Goal: Task Accomplishment & Management: Manage account settings

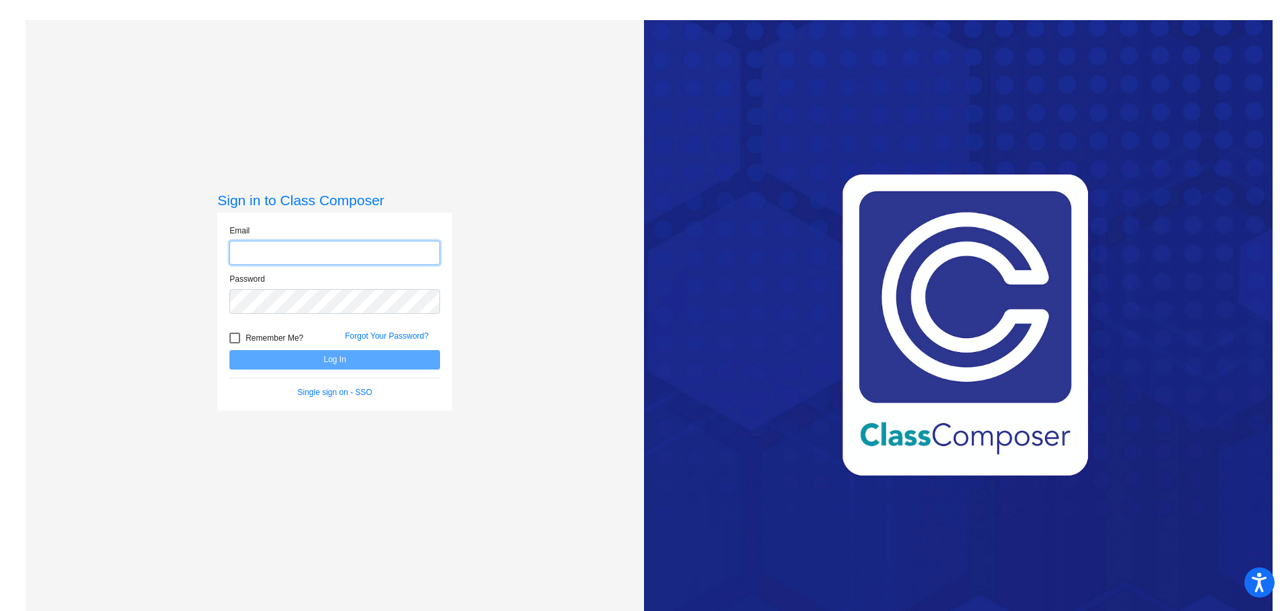
type input "[PERSON_NAME][EMAIL_ADDRESS][PERSON_NAME][DOMAIN_NAME]"
click at [343, 364] on button "Log In" at bounding box center [334, 359] width 211 height 19
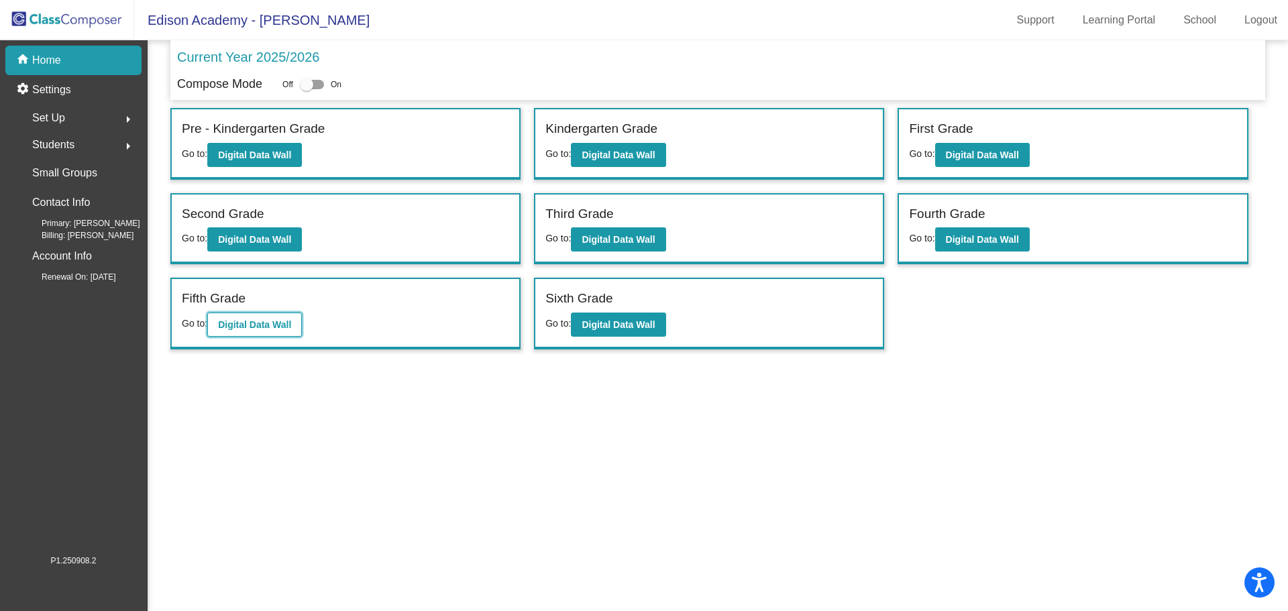
click at [258, 327] on b "Digital Data Wall" at bounding box center [254, 324] width 73 height 11
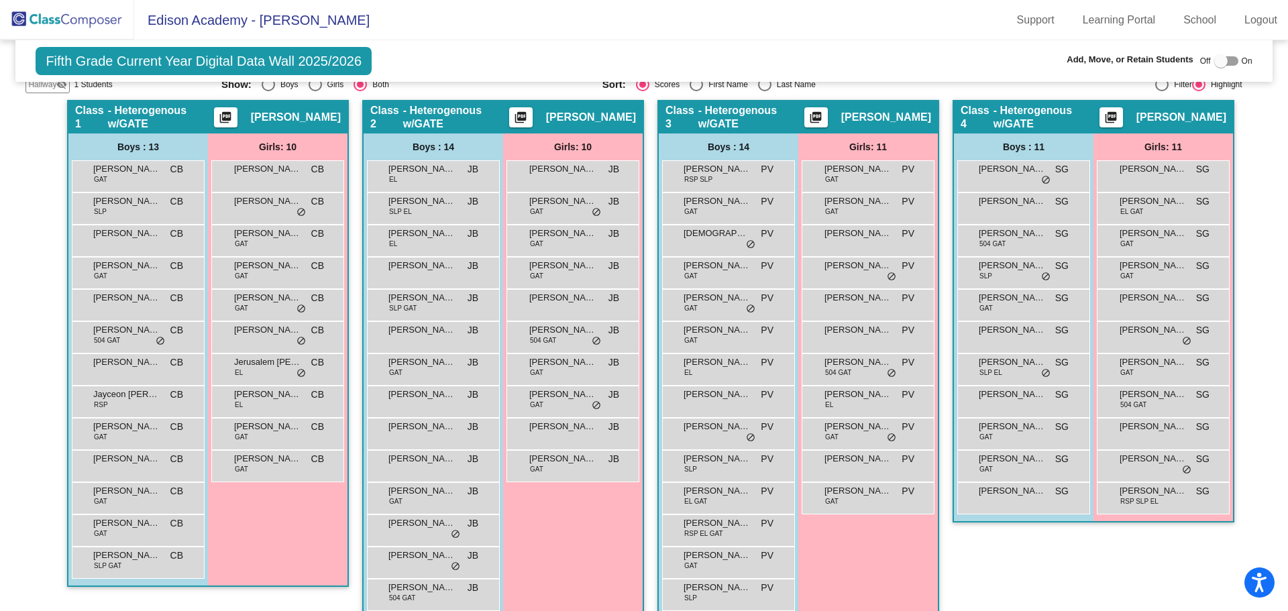
scroll to position [266, 0]
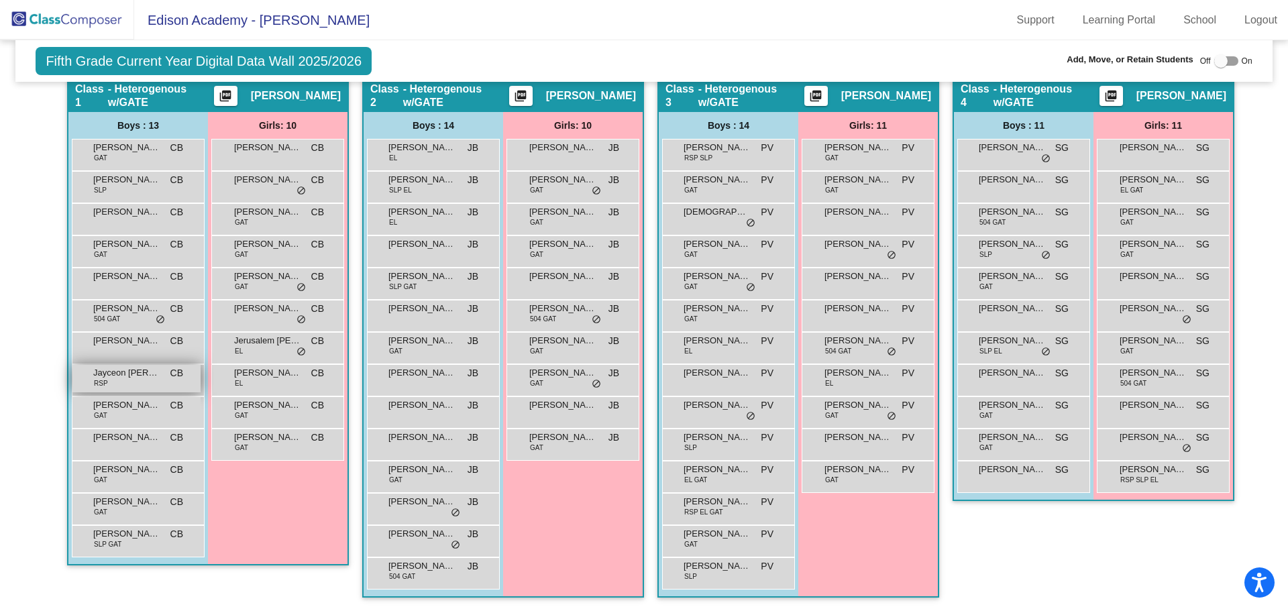
click at [148, 382] on div "Jayceon [PERSON_NAME] RSP CB lock do_not_disturb_alt" at bounding box center [136, 379] width 128 height 28
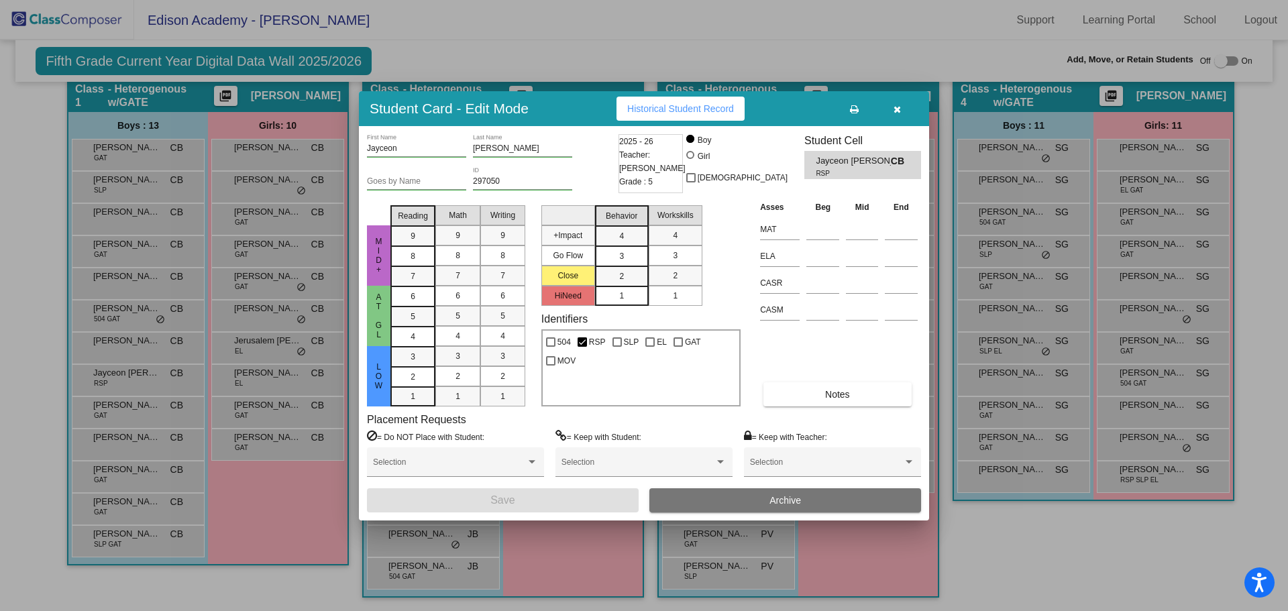
click at [784, 502] on span "Archive" at bounding box center [785, 500] width 32 height 11
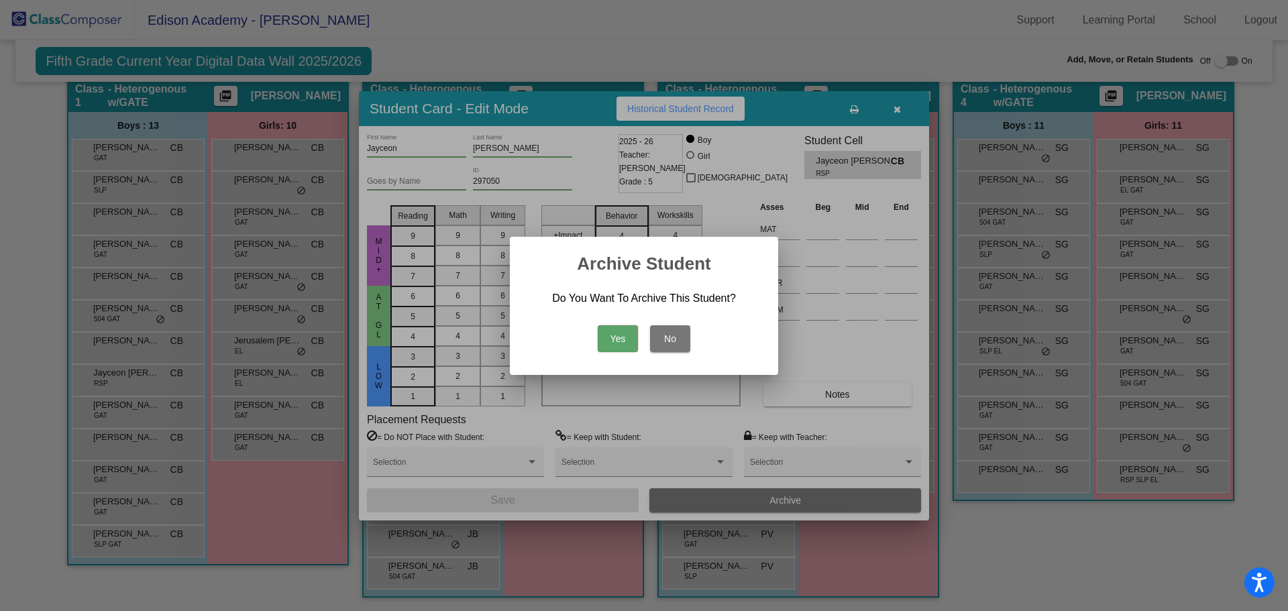
click at [625, 335] on button "Yes" at bounding box center [618, 338] width 40 height 27
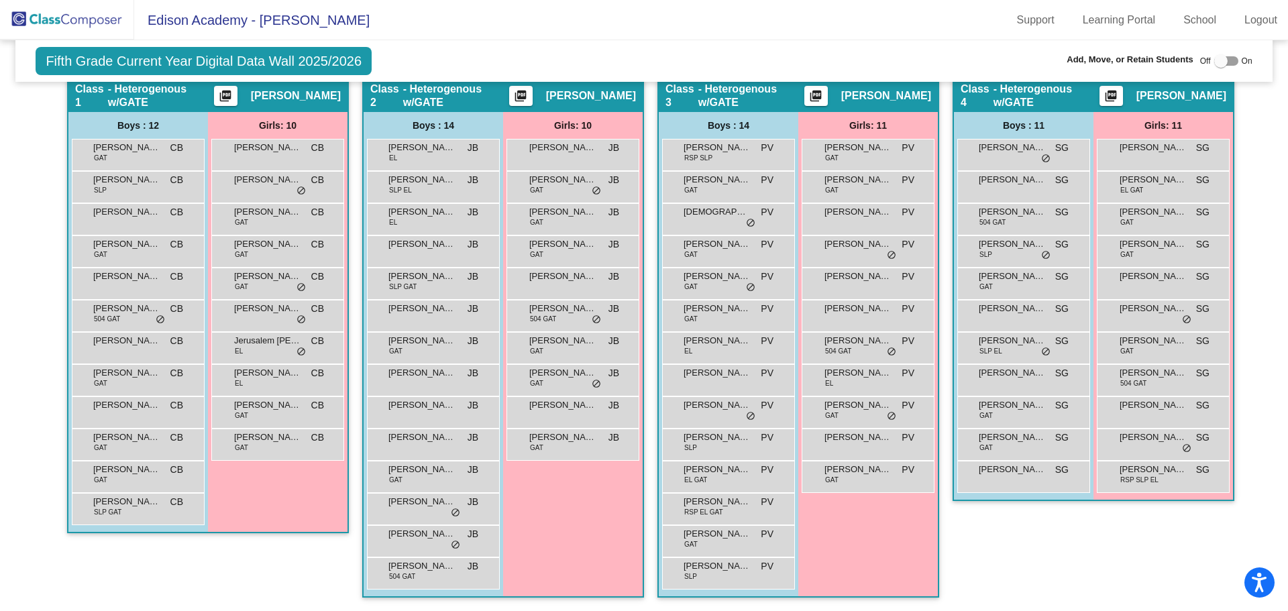
click at [119, 14] on img at bounding box center [67, 20] width 134 height 40
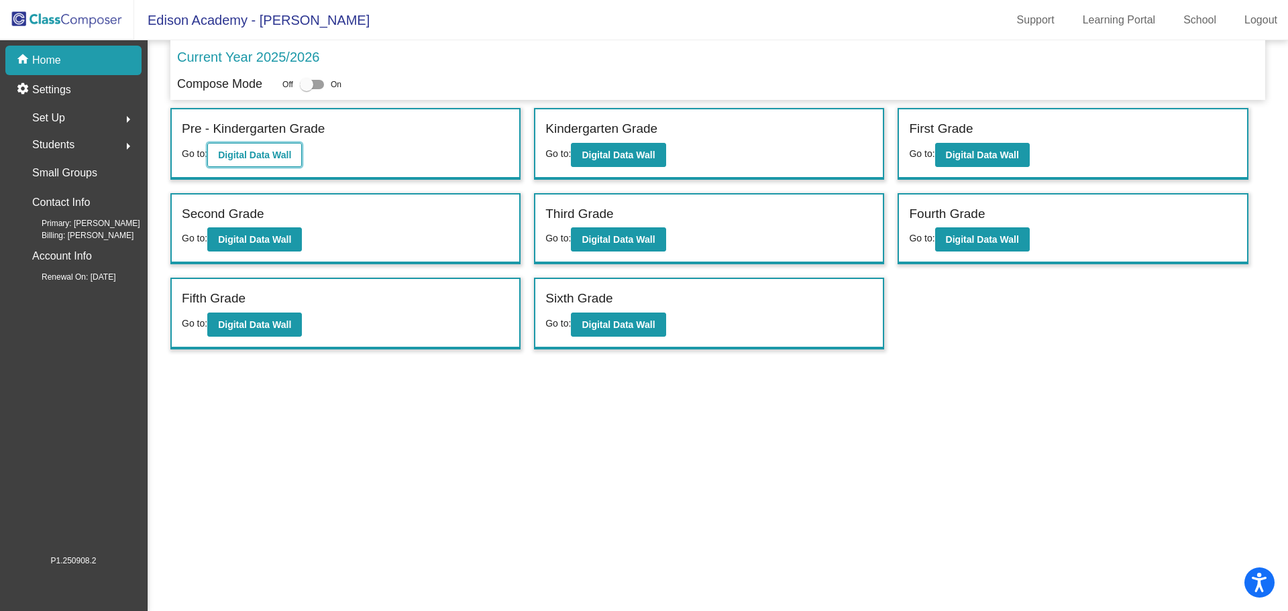
click at [258, 148] on button "Digital Data Wall" at bounding box center [254, 155] width 95 height 24
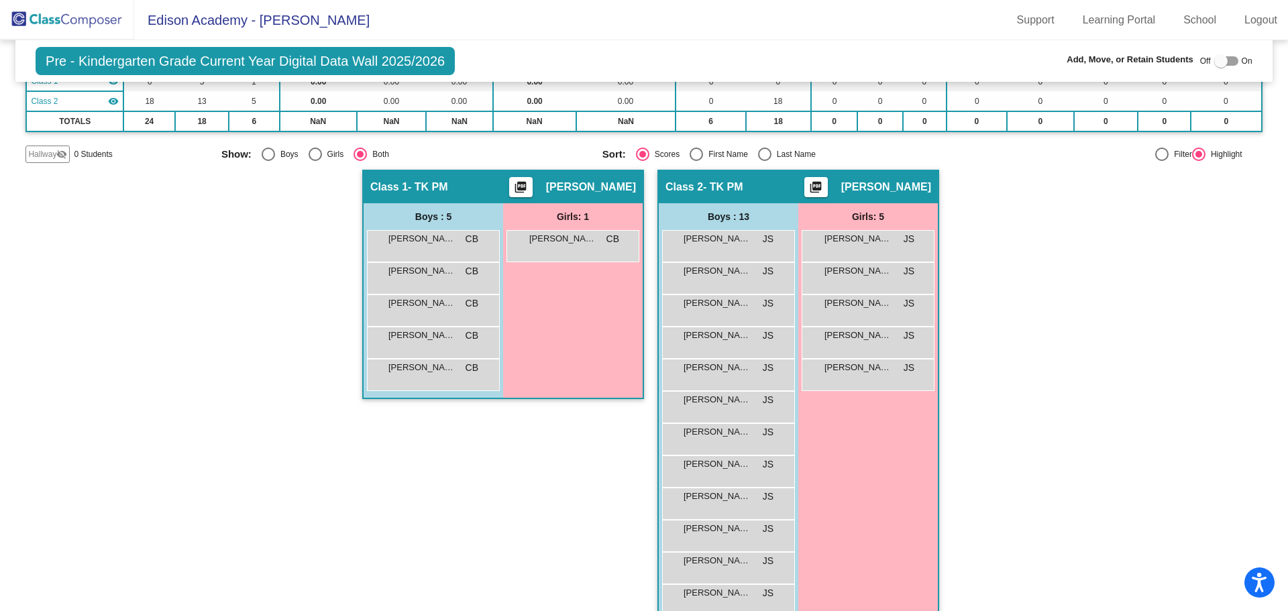
scroll to position [193, 0]
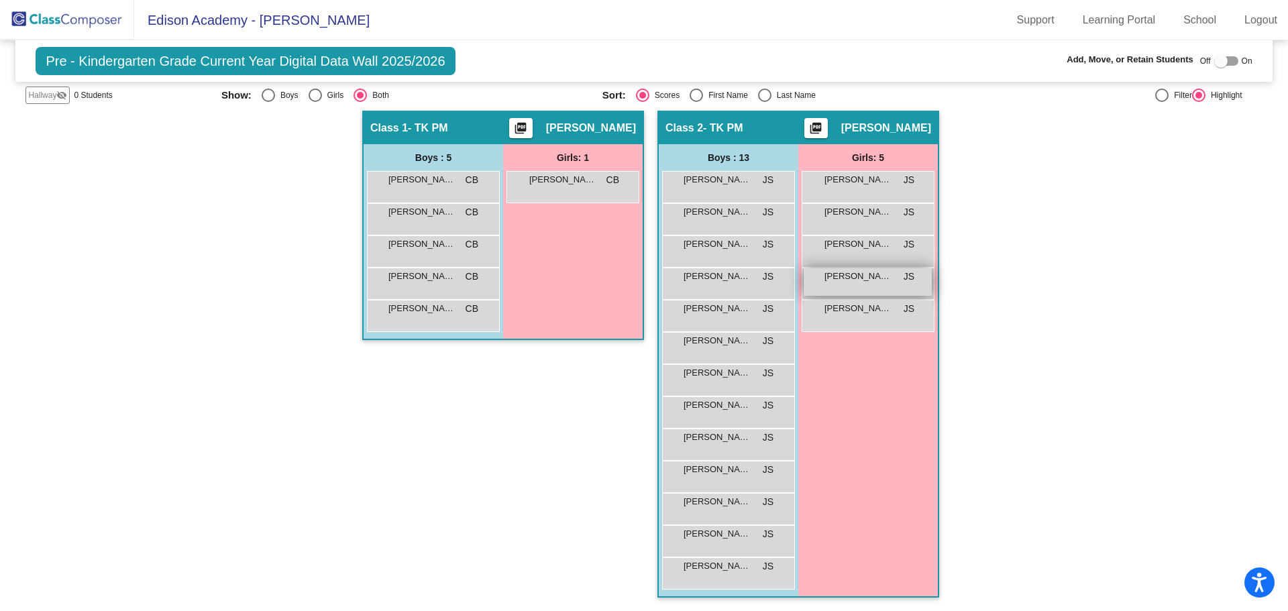
click at [866, 278] on span "[PERSON_NAME]" at bounding box center [857, 276] width 67 height 13
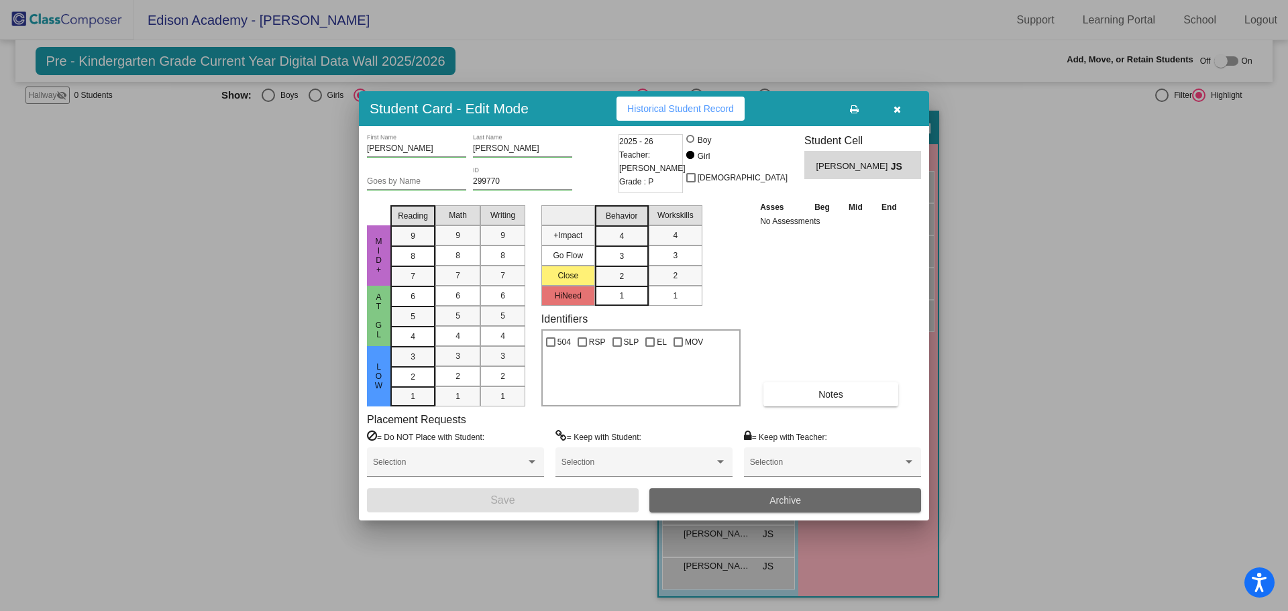
click at [781, 502] on span "Archive" at bounding box center [785, 500] width 32 height 11
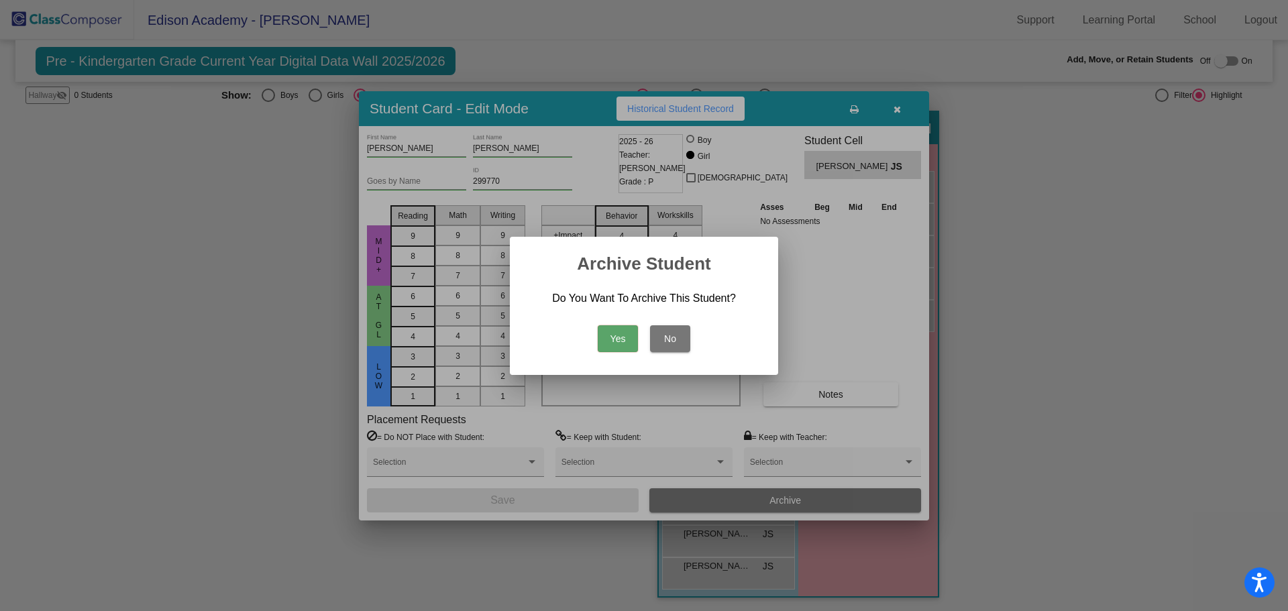
click at [623, 339] on button "Yes" at bounding box center [618, 338] width 40 height 27
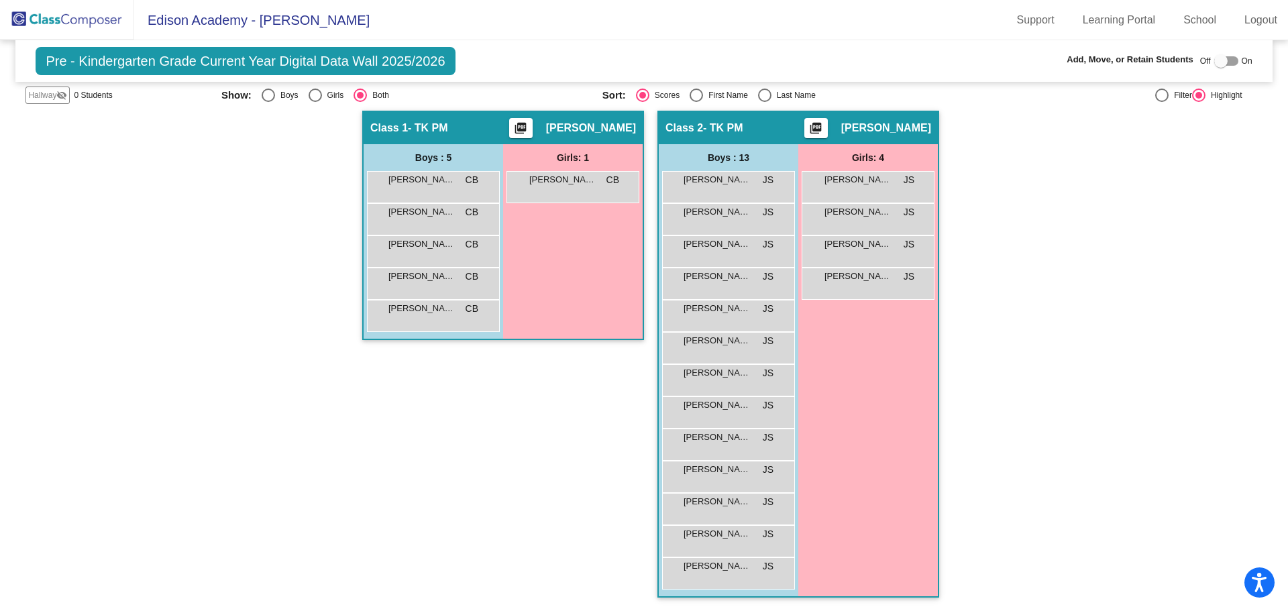
click at [60, 19] on img at bounding box center [67, 20] width 134 height 40
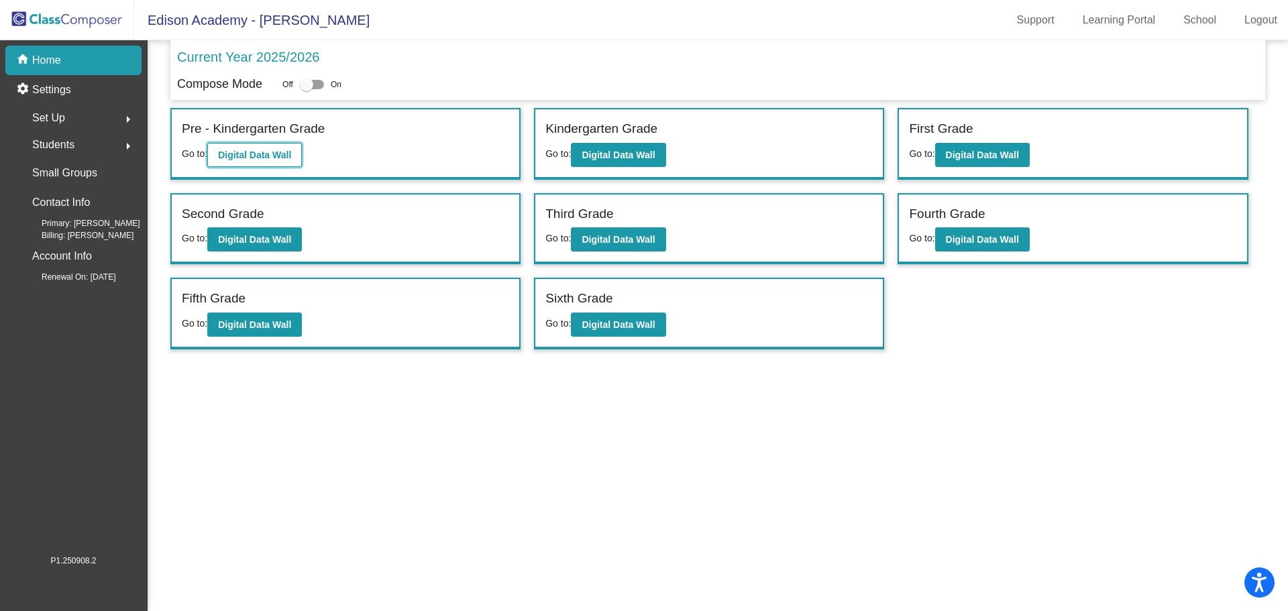
click at [257, 152] on b "Digital Data Wall" at bounding box center [254, 155] width 73 height 11
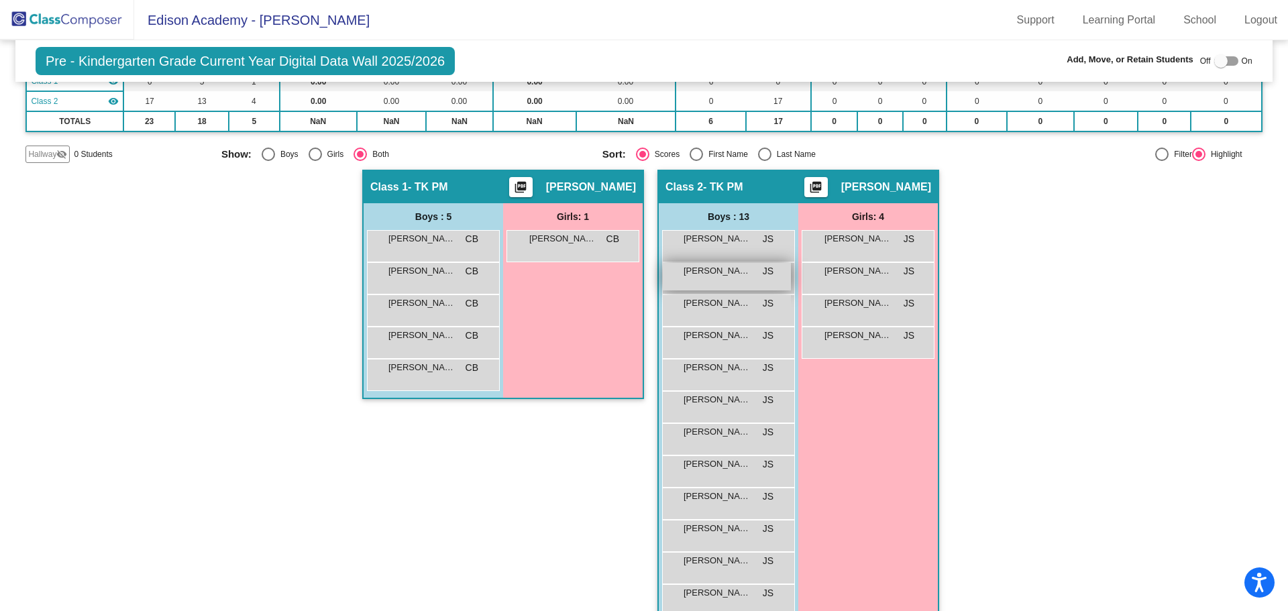
scroll to position [193, 0]
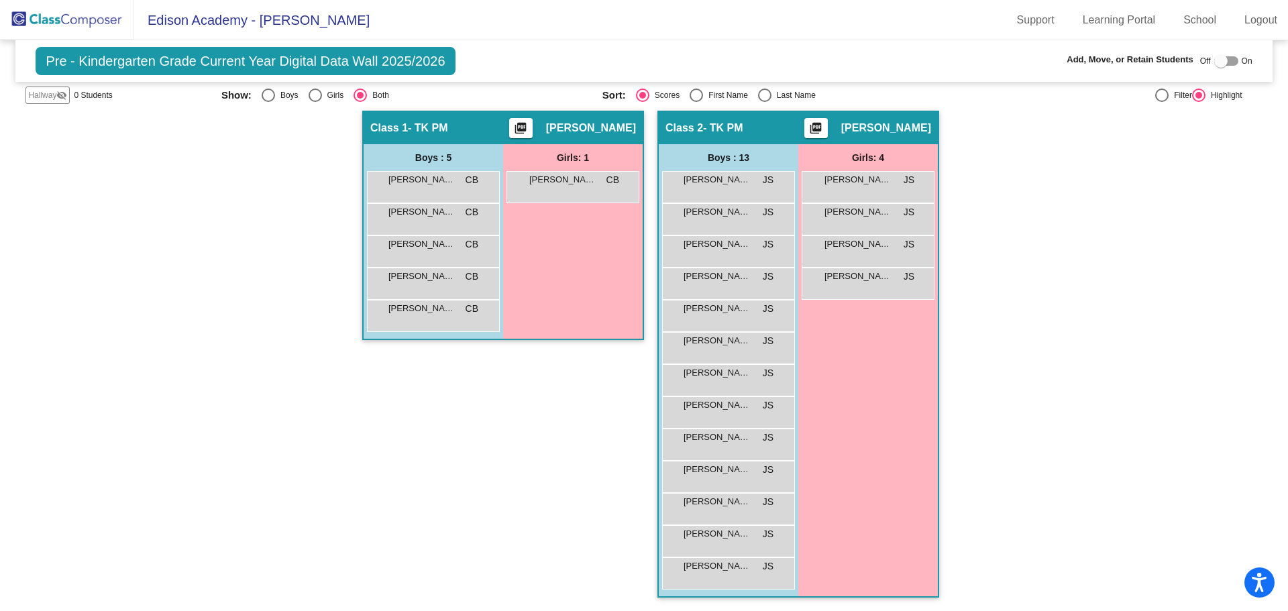
click at [82, 17] on img at bounding box center [67, 20] width 134 height 40
